Goal: Information Seeking & Learning: Learn about a topic

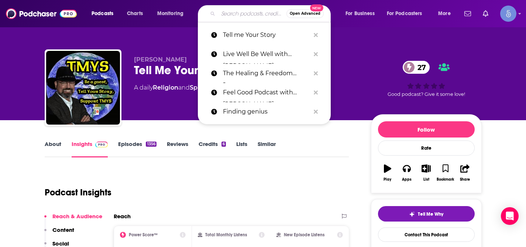
type input "Find Your Cause"
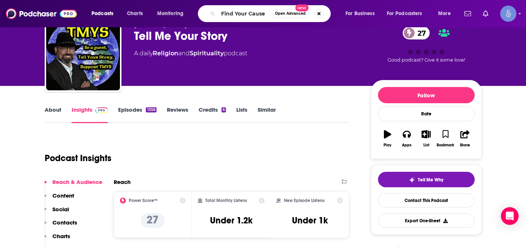
click at [257, 16] on input "Find Your Cause" at bounding box center [244, 14] width 53 height 12
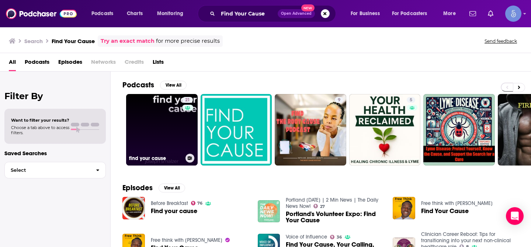
click at [170, 121] on link "21 find your cause" at bounding box center [162, 130] width 72 height 72
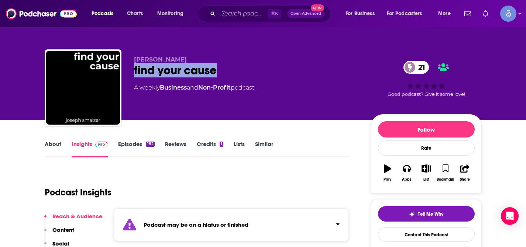
drag, startPoint x: 134, startPoint y: 69, endPoint x: 218, endPoint y: 69, distance: 84.1
click at [218, 69] on div "find your cause 21" at bounding box center [246, 70] width 225 height 14
copy h2 "find your cause"
